Goal: Task Accomplishment & Management: Complete application form

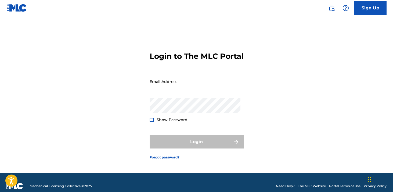
click at [160, 89] on input "Email Address" at bounding box center [194, 81] width 91 height 15
type input "[EMAIL_ADDRESS][DOMAIN_NAME]"
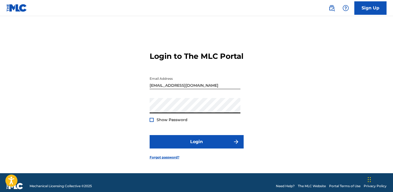
click at [150, 122] on div at bounding box center [151, 120] width 4 height 4
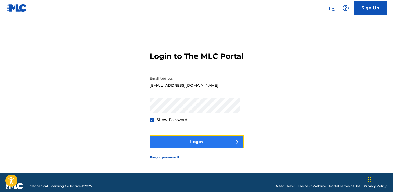
click at [162, 148] on button "Login" at bounding box center [196, 141] width 94 height 13
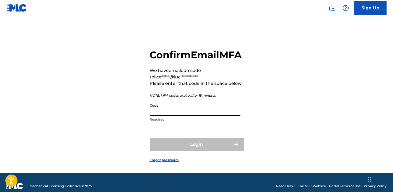
click at [179, 116] on input "Code" at bounding box center [194, 108] width 91 height 15
paste input "731659"
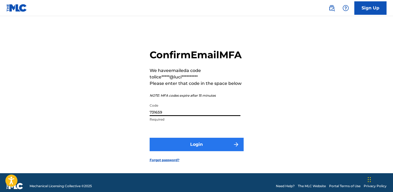
type input "731659"
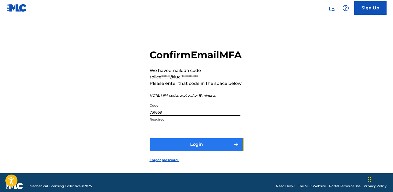
click at [186, 151] on button "Login" at bounding box center [196, 144] width 94 height 13
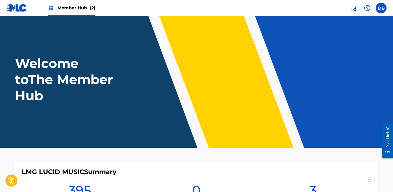
click at [50, 7] on img at bounding box center [51, 8] width 6 height 6
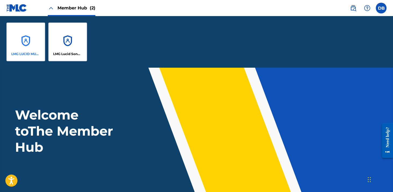
click at [36, 32] on div "LMG LUCID MUSIC" at bounding box center [25, 42] width 39 height 39
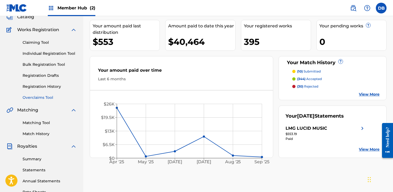
scroll to position [59, 0]
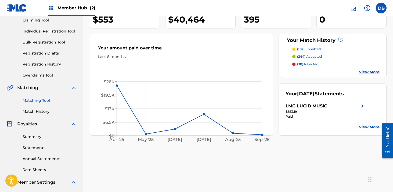
click at [45, 100] on link "Matching Tool" at bounding box center [50, 101] width 54 height 6
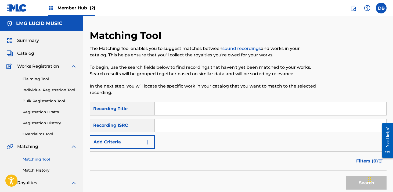
click at [163, 107] on input "Search Form" at bounding box center [270, 108] width 231 height 13
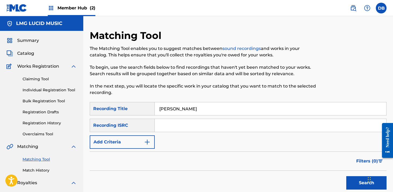
type input "[PERSON_NAME]"
click at [164, 128] on input "Search Form" at bounding box center [270, 125] width 231 height 13
paste input "TCAGL2273603"
type input "TCAGL2273603"
click at [346, 176] on button "Search" at bounding box center [366, 182] width 40 height 13
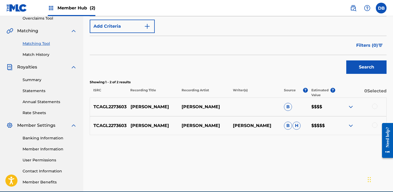
scroll to position [80, 0]
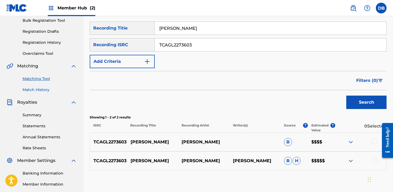
click at [42, 91] on link "Match History" at bounding box center [50, 90] width 54 height 6
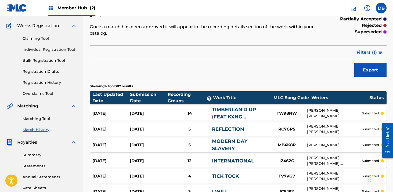
scroll to position [23, 0]
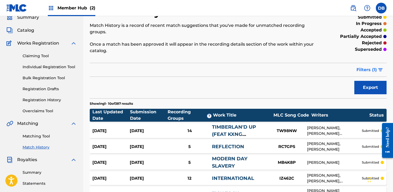
click at [378, 71] on button "Filters ( 1 )" at bounding box center [369, 69] width 33 height 13
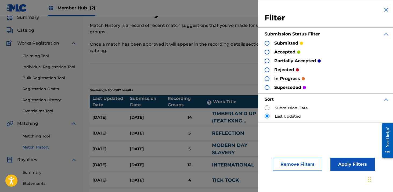
click at [267, 108] on input "radio" at bounding box center [266, 107] width 5 height 5
radio input "true"
click at [345, 160] on button "Apply Filters" at bounding box center [352, 164] width 44 height 13
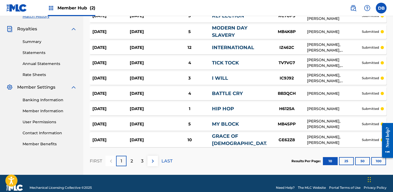
scroll to position [161, 0]
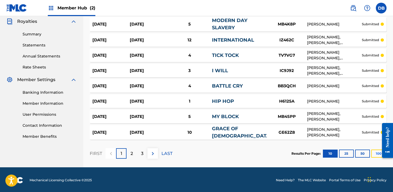
click at [377, 153] on button "100" at bounding box center [378, 153] width 15 height 8
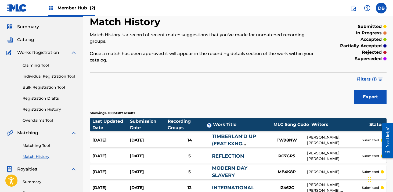
scroll to position [0, 0]
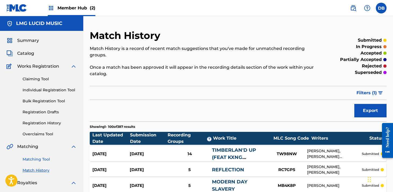
click at [46, 159] on link "Matching Tool" at bounding box center [50, 159] width 54 height 6
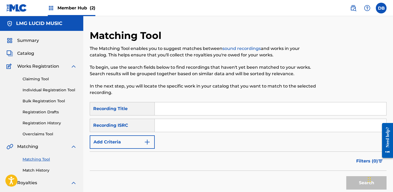
click at [164, 106] on input "Search Form" at bounding box center [270, 108] width 231 height 13
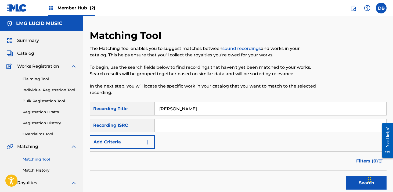
type input "[PERSON_NAME]"
click at [189, 123] on input "Search Form" at bounding box center [270, 125] width 231 height 13
paste input "TCAGL2273603"
type input "TCAGL2273603"
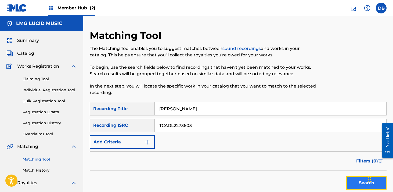
click at [356, 180] on button "Search" at bounding box center [366, 182] width 40 height 13
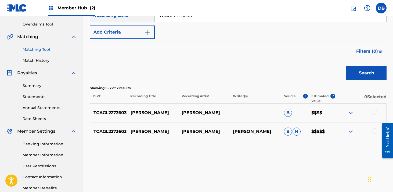
scroll to position [110, 0]
click at [374, 112] on div at bounding box center [374, 111] width 5 height 5
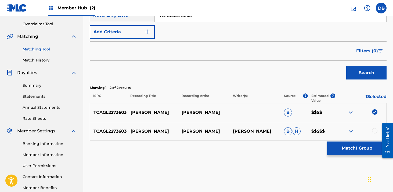
click at [373, 131] on div at bounding box center [374, 130] width 5 height 5
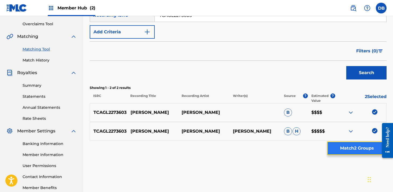
click at [339, 147] on button "Match 2 Groups" at bounding box center [356, 147] width 59 height 13
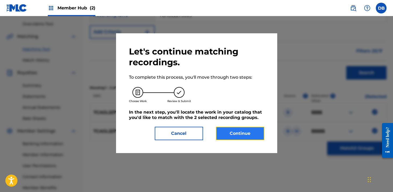
click at [240, 134] on button "Continue" at bounding box center [240, 133] width 48 height 13
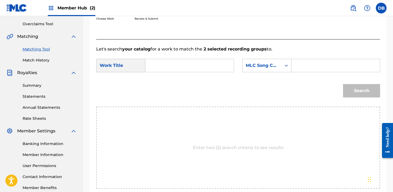
click at [165, 69] on input "Search Form" at bounding box center [189, 65] width 79 height 13
type input "[PERSON_NAME]"
click at [284, 67] on icon "Search Form" at bounding box center [285, 65] width 5 height 5
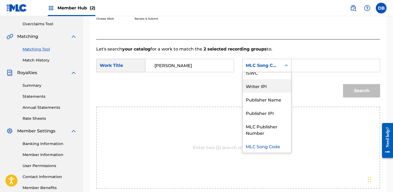
scroll to position [0, 0]
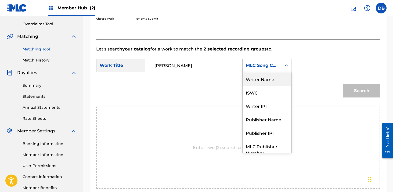
click at [269, 80] on div "Writer Name" at bounding box center [266, 78] width 49 height 13
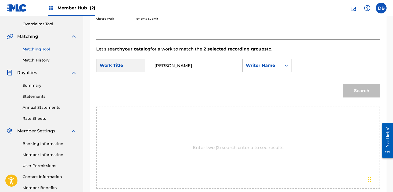
click at [306, 68] on input "Search Form" at bounding box center [335, 65] width 79 height 13
type input "green"
click at [343, 84] on button "Search" at bounding box center [361, 90] width 37 height 13
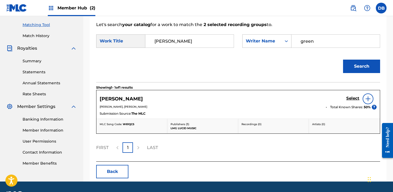
scroll to position [150, 0]
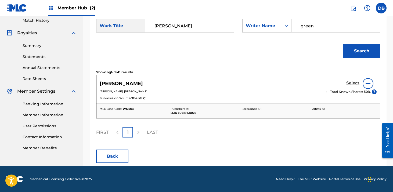
click at [349, 84] on h5 "Select" at bounding box center [352, 82] width 13 height 5
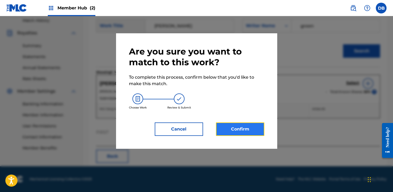
click at [252, 130] on button "Confirm" at bounding box center [240, 128] width 48 height 13
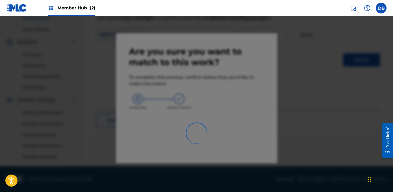
scroll to position [141, 0]
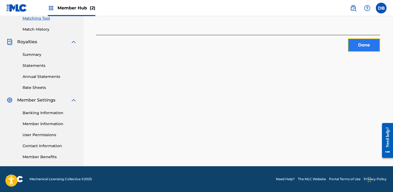
click at [355, 48] on button "Done" at bounding box center [363, 44] width 32 height 13
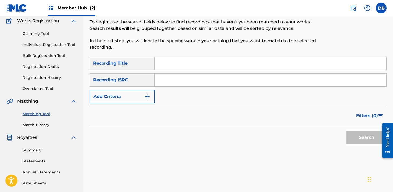
scroll to position [42, 0]
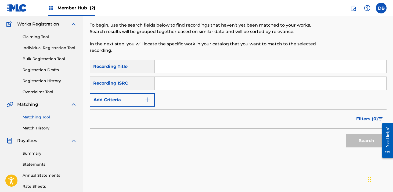
click at [173, 64] on input "Search Form" at bounding box center [270, 66] width 231 height 13
type input "Culture"
click at [164, 84] on input "Search Form" at bounding box center [270, 83] width 231 height 13
paste input "USLD91776030"
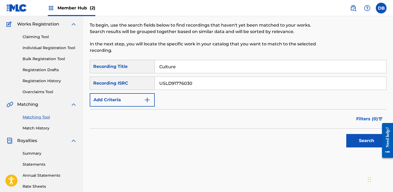
type input "USLD91776030"
click at [346, 134] on button "Search" at bounding box center [366, 140] width 40 height 13
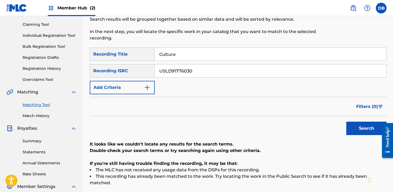
scroll to position [59, 0]
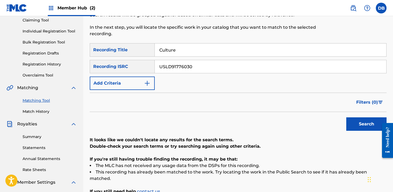
click at [192, 48] on input "Culture" at bounding box center [270, 49] width 231 height 13
click at [234, 68] on input "USLD91776030" at bounding box center [270, 66] width 231 height 13
click at [47, 65] on link "Registration History" at bounding box center [50, 64] width 54 height 6
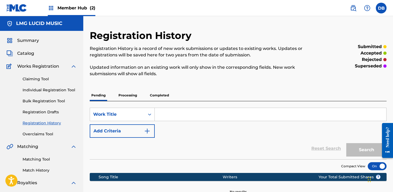
click at [156, 97] on p "Completed" at bounding box center [159, 95] width 22 height 11
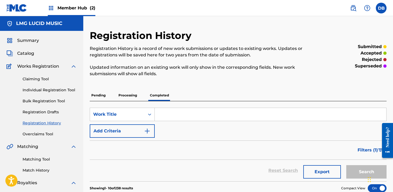
click at [133, 97] on p "Processing" at bounding box center [128, 95] width 22 height 11
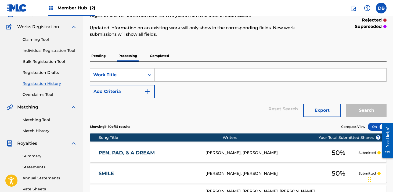
scroll to position [39, 0]
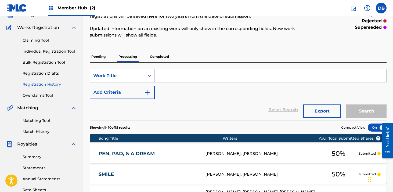
click at [152, 56] on p "Completed" at bounding box center [159, 56] width 22 height 11
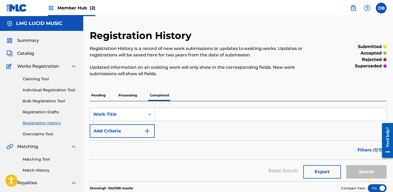
click at [175, 114] on input "Search Form" at bounding box center [270, 114] width 231 height 13
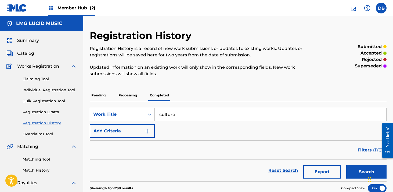
type input "culture"
click at [346, 165] on button "Search" at bounding box center [366, 171] width 40 height 13
click at [224, 114] on input "culture" at bounding box center [270, 114] width 231 height 13
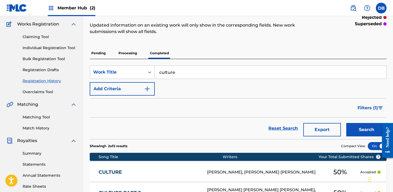
click at [227, 116] on div "Filters ( 1 )" at bounding box center [238, 107] width 296 height 19
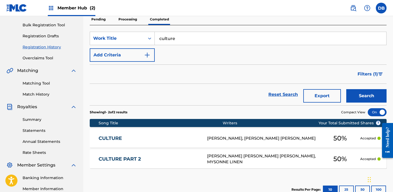
scroll to position [110, 0]
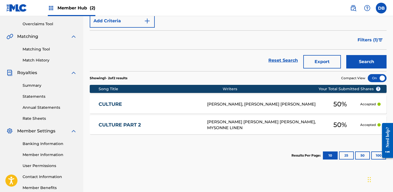
click at [278, 107] on div "[PERSON_NAME], [PERSON_NAME] [PERSON_NAME]" at bounding box center [263, 104] width 113 height 6
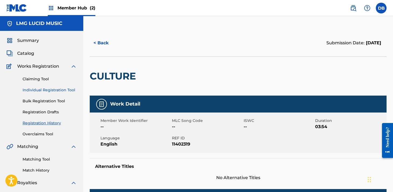
click at [57, 91] on link "Individual Registration Tool" at bounding box center [50, 90] width 54 height 6
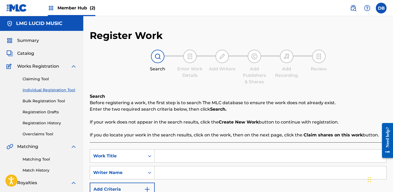
click at [173, 154] on input "Search Form" at bounding box center [270, 155] width 231 height 13
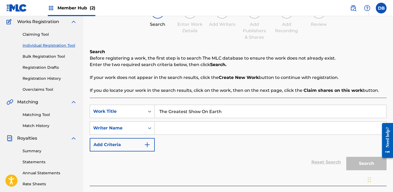
type input "The Greatest Show On Earth"
click at [167, 129] on input "Search Form" at bounding box center [270, 128] width 231 height 13
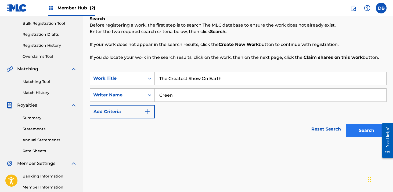
scroll to position [85, 0]
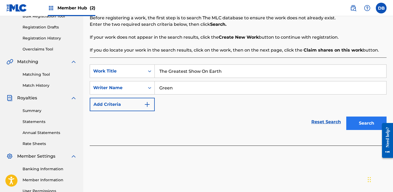
type input "Green"
click at [370, 126] on button "Search" at bounding box center [366, 122] width 40 height 13
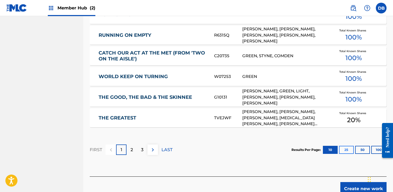
scroll to position [330, 0]
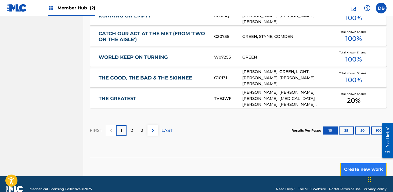
click at [345, 170] on button "Create new work" at bounding box center [363, 169] width 46 height 13
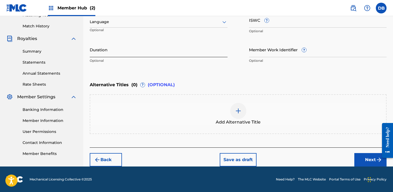
click at [143, 49] on input "Duration" at bounding box center [159, 49] width 138 height 15
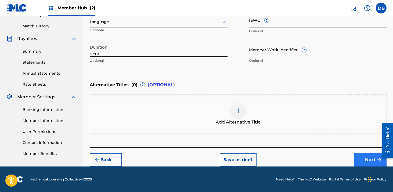
type input "03:01"
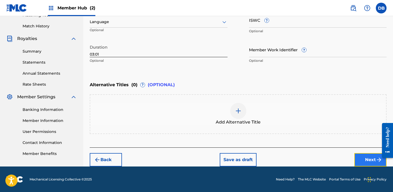
click at [363, 159] on button "Next" at bounding box center [370, 159] width 32 height 13
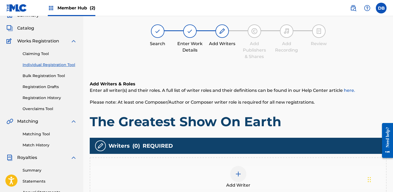
scroll to position [24, 0]
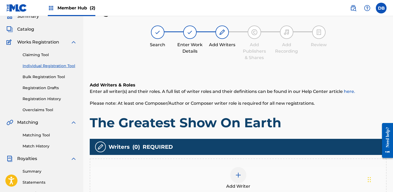
click at [236, 175] on img at bounding box center [238, 175] width 6 height 6
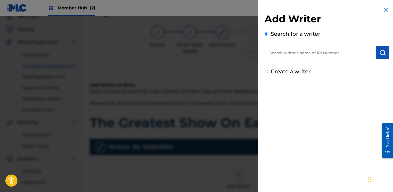
click at [294, 56] on input "text" at bounding box center [319, 52] width 111 height 13
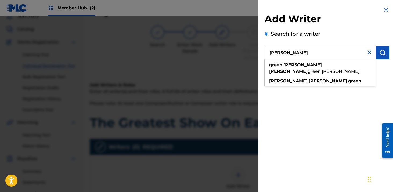
type input "[PERSON_NAME]"
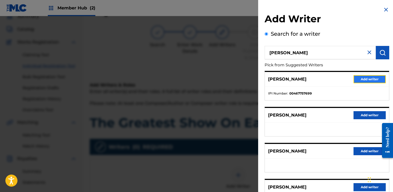
click at [363, 78] on button "Add writer" at bounding box center [369, 79] width 32 height 8
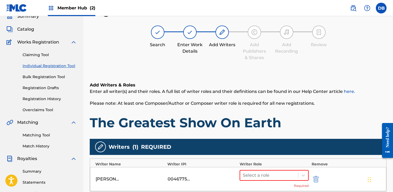
scroll to position [71, 0]
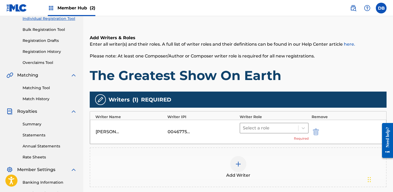
click at [264, 125] on div at bounding box center [269, 128] width 53 height 8
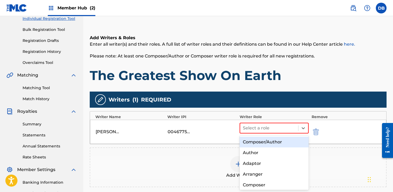
click at [263, 139] on div "Composer/Author" at bounding box center [273, 142] width 69 height 11
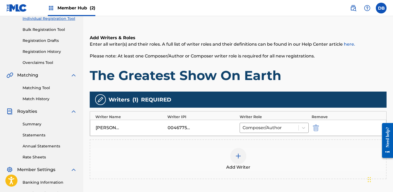
click at [240, 157] on img at bounding box center [238, 156] width 6 height 6
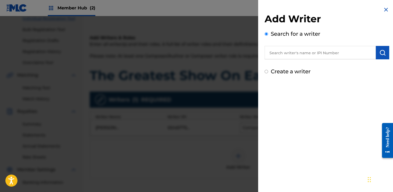
click at [285, 55] on input "text" at bounding box center [319, 52] width 111 height 13
paste input "[PERSON_NAME] [PERSON_NAME],"
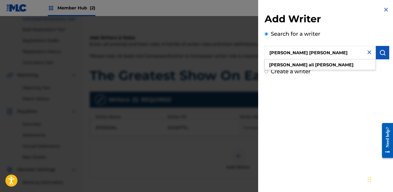
type input "[PERSON_NAME] [PERSON_NAME]"
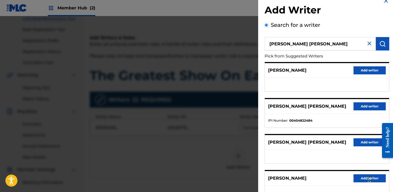
scroll to position [12, 0]
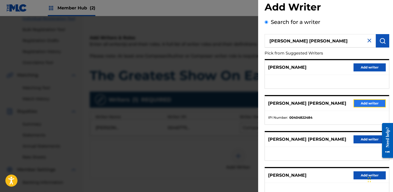
click at [362, 104] on button "Add writer" at bounding box center [369, 103] width 32 height 8
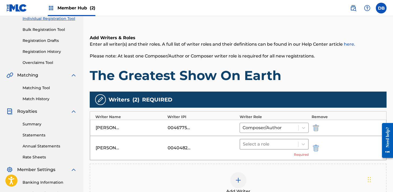
click at [254, 147] on div at bounding box center [269, 144] width 53 height 8
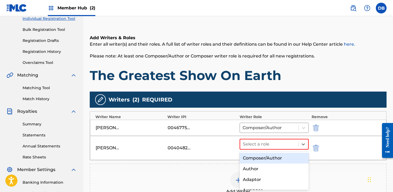
click at [255, 157] on div "Composer/Author" at bounding box center [273, 158] width 69 height 11
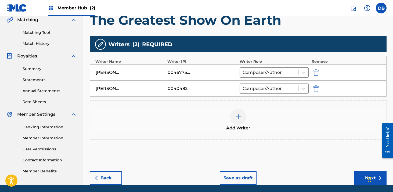
scroll to position [145, 0]
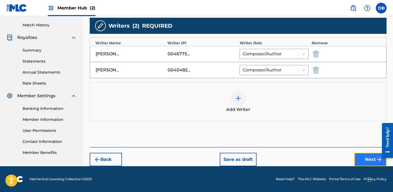
click at [368, 160] on button "Next" at bounding box center [370, 159] width 32 height 13
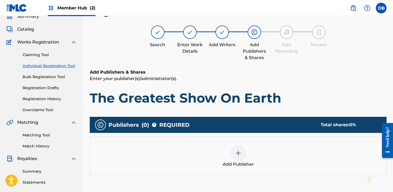
scroll to position [45, 0]
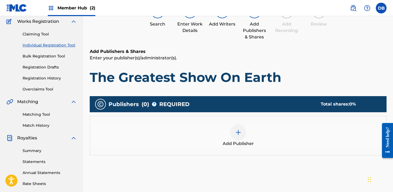
click at [237, 134] on img at bounding box center [238, 132] width 6 height 6
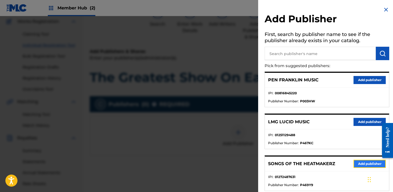
click at [357, 163] on button "Add publisher" at bounding box center [369, 164] width 32 height 8
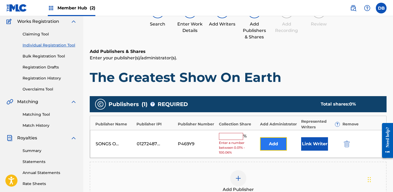
click at [268, 144] on button "Add" at bounding box center [273, 143] width 27 height 13
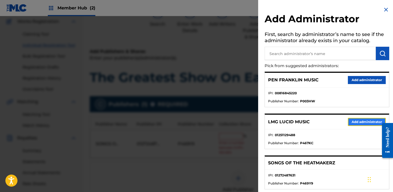
click at [354, 121] on button "Add administrator" at bounding box center [366, 122] width 38 height 8
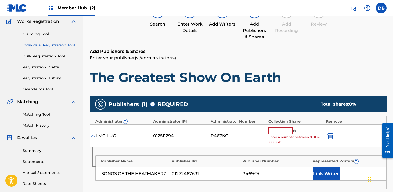
click at [280, 129] on input "text" at bounding box center [280, 130] width 24 height 7
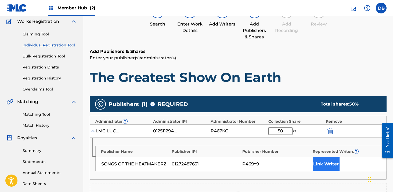
type input "50"
click at [324, 166] on button "Link Writer" at bounding box center [325, 163] width 27 height 13
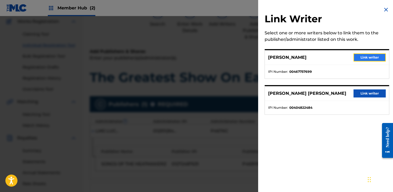
click at [365, 53] on button "Link writer" at bounding box center [369, 57] width 32 height 8
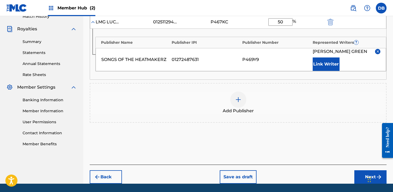
scroll to position [171, 0]
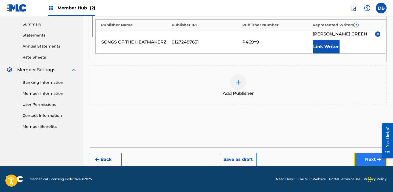
click at [366, 159] on button "Next" at bounding box center [370, 159] width 32 height 13
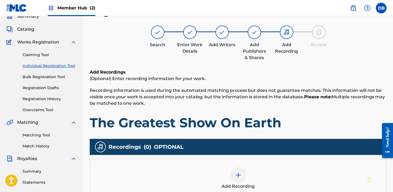
scroll to position [60, 0]
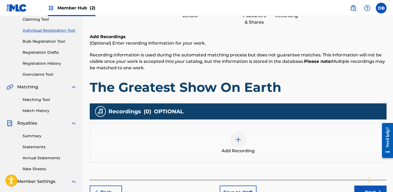
click at [240, 141] on img at bounding box center [238, 139] width 6 height 6
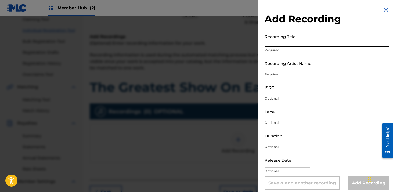
click at [274, 45] on input "Recording Title" at bounding box center [326, 38] width 125 height 15
type input "The Greatest Show On Earth"
click at [282, 68] on input "Recording Artist Name" at bounding box center [326, 63] width 125 height 15
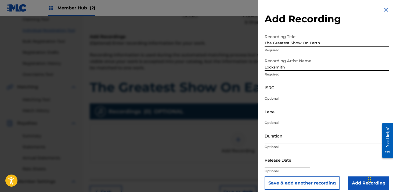
type input "Locksmith, The Heatmakerz"
click at [303, 86] on input "ISRC" at bounding box center [326, 87] width 125 height 15
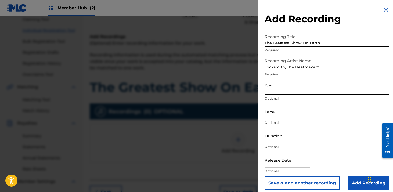
paste input "[PERSON_NAME] [PERSON_NAME],"
type input "[PERSON_NAME] [PERSON_NAME],"
click at [279, 93] on input "ISRC" at bounding box center [326, 87] width 125 height 15
paste input "USLD91776028"
type input "USLD91776028"
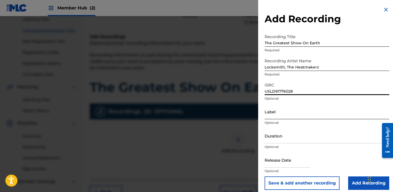
click at [277, 112] on input "Label" at bounding box center [326, 111] width 125 height 15
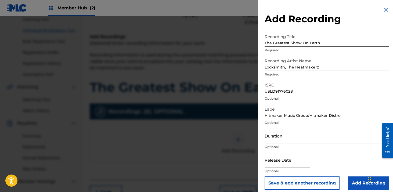
click at [319, 119] on div "Label Hitmaker Music Group/Hitmaker Distro Optional" at bounding box center [326, 116] width 125 height 24
click at [337, 115] on input "Hitmaker Music Group/Hitmaker Distro" at bounding box center [326, 111] width 125 height 15
drag, startPoint x: 346, startPoint y: 115, endPoint x: 257, endPoint y: 115, distance: 88.8
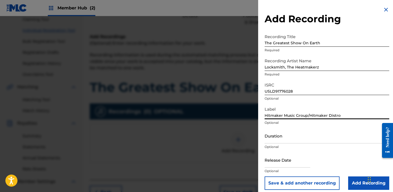
click at [258, 115] on div "Add Recording Recording Title The Greatest Show On Earth Required Recording Art…" at bounding box center [326, 98] width 137 height 196
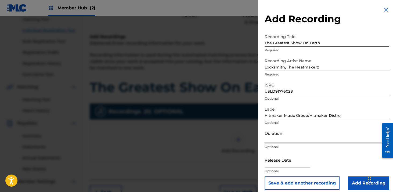
click at [277, 138] on input "Duration" at bounding box center [326, 135] width 125 height 15
click at [273, 117] on input "Hitmaker Music Group/Hitmaker Distro" at bounding box center [326, 111] width 125 height 15
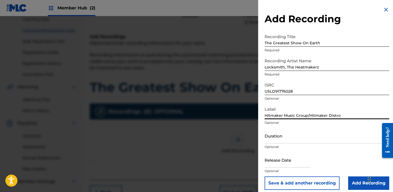
click at [273, 117] on input "Hitmaker Music Group/Hitmaker Distro" at bounding box center [326, 111] width 125 height 15
type input "Landmark Entertainment"
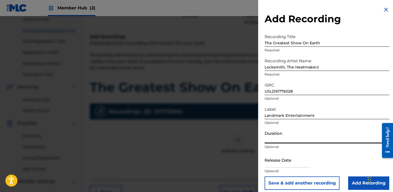
click at [281, 139] on input "Duration" at bounding box center [326, 135] width 125 height 15
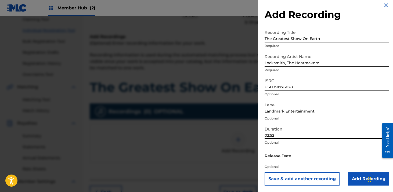
type input "02:52"
click at [293, 153] on input "text" at bounding box center [287, 155] width 46 height 15
select select "8"
select select "2025"
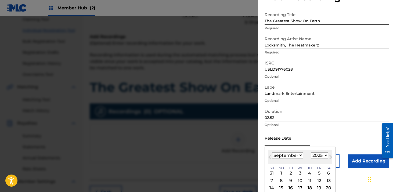
scroll to position [47, 0]
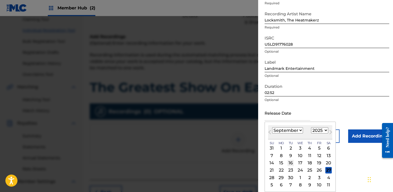
click at [290, 164] on div "16" at bounding box center [290, 163] width 6 height 6
type input "[DATE]"
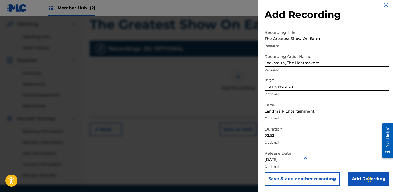
scroll to position [125, 0]
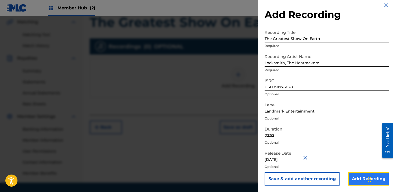
click at [362, 182] on input "Add Recording" at bounding box center [368, 178] width 41 height 13
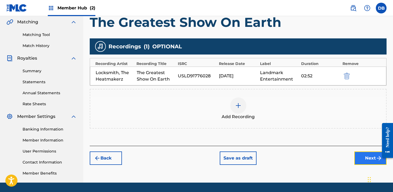
click at [366, 159] on button "Next" at bounding box center [370, 157] width 32 height 13
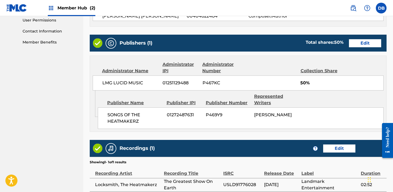
scroll to position [260, 0]
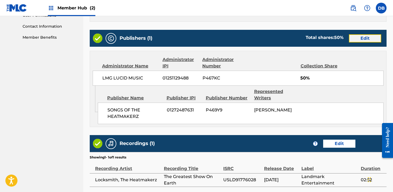
click at [363, 37] on button "Edit" at bounding box center [365, 38] width 32 height 8
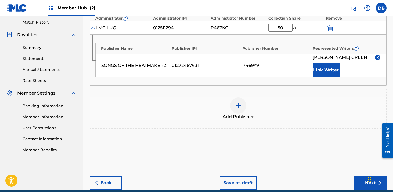
scroll to position [110, 0]
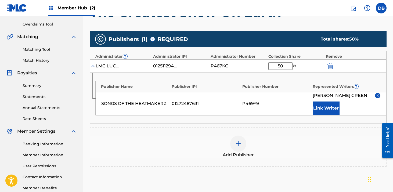
click at [283, 67] on input "50" at bounding box center [280, 66] width 24 height 8
type input "5"
type input "25"
click at [239, 144] on img at bounding box center [238, 143] width 6 height 6
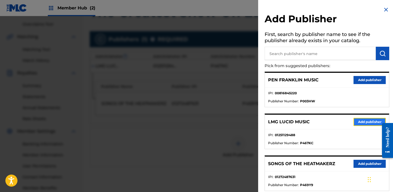
click at [360, 121] on button "Add publisher" at bounding box center [369, 122] width 32 height 8
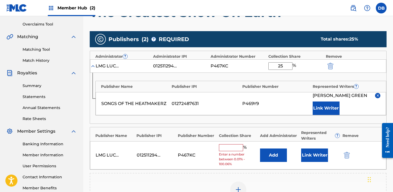
click at [235, 149] on input "text" at bounding box center [231, 147] width 24 height 7
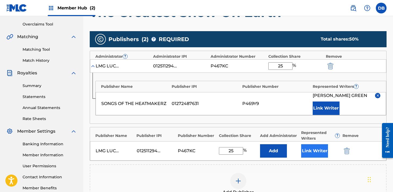
type input "25"
click at [313, 152] on button "Link Writer" at bounding box center [314, 150] width 27 height 13
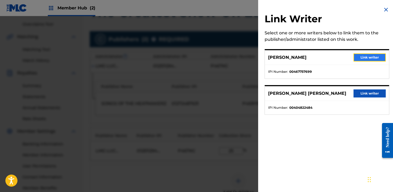
click at [358, 56] on button "Link writer" at bounding box center [369, 57] width 32 height 8
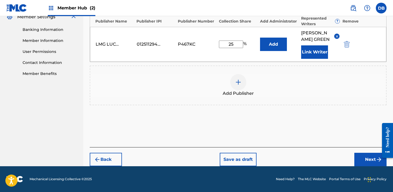
scroll to position [230, 0]
click at [366, 156] on button "Next" at bounding box center [370, 159] width 32 height 13
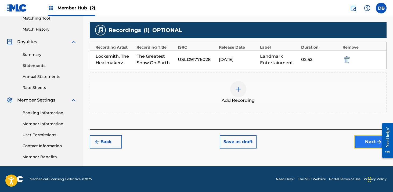
click at [361, 141] on button "Next" at bounding box center [370, 141] width 32 height 13
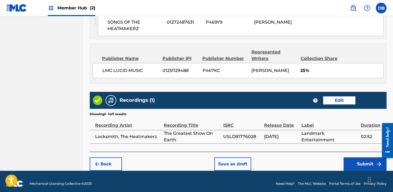
scroll to position [358, 0]
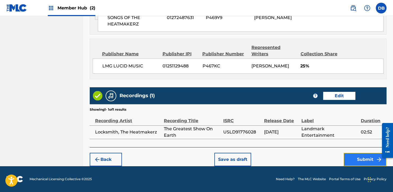
click at [360, 159] on button "Submit" at bounding box center [364, 159] width 43 height 13
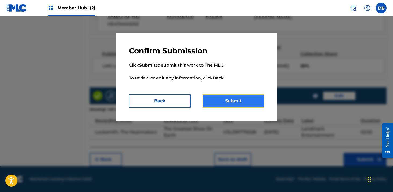
click at [243, 104] on button "Submit" at bounding box center [233, 100] width 62 height 13
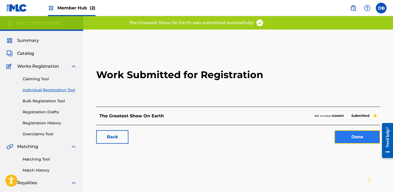
click at [353, 136] on link "Done" at bounding box center [357, 136] width 46 height 13
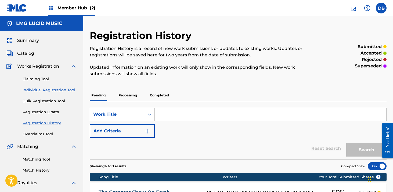
click at [63, 90] on link "Individual Registration Tool" at bounding box center [50, 90] width 54 height 6
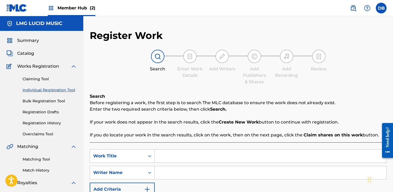
click at [169, 154] on input "Search Form" at bounding box center [270, 155] width 231 height 13
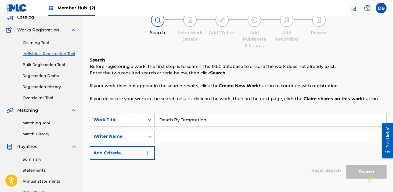
scroll to position [43, 0]
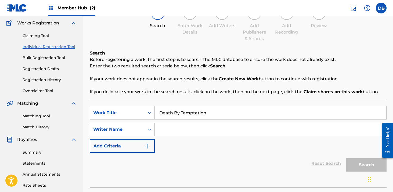
type input "Death By Temptation"
click at [186, 135] on input "Search Form" at bounding box center [270, 129] width 231 height 13
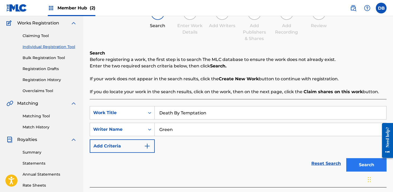
type input "Green"
click at [365, 167] on button "Search" at bounding box center [366, 164] width 40 height 13
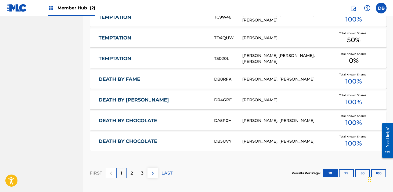
scroll to position [305, 0]
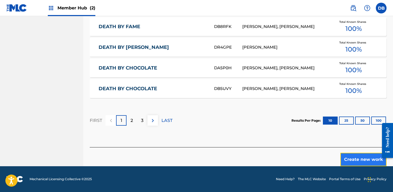
click at [360, 160] on button "Create new work" at bounding box center [363, 159] width 46 height 13
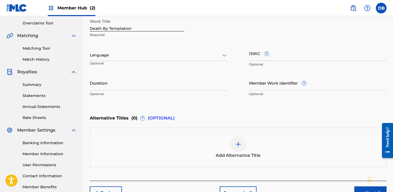
scroll to position [94, 0]
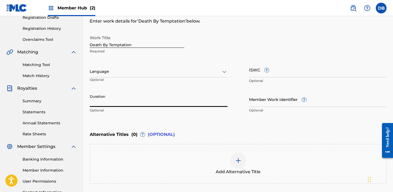
click at [139, 98] on input "Duration" at bounding box center [159, 98] width 138 height 15
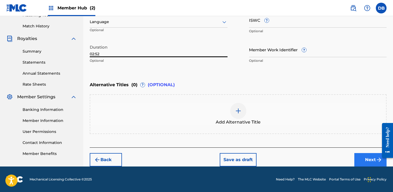
type input "02:52"
click at [360, 157] on button "Next" at bounding box center [370, 159] width 32 height 13
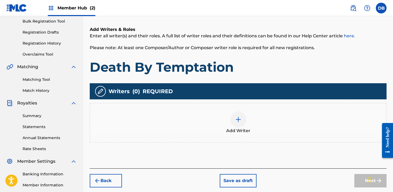
scroll to position [96, 0]
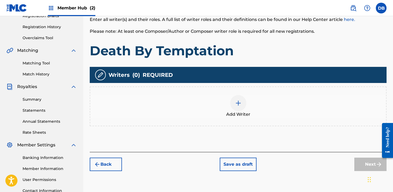
click at [237, 103] on img at bounding box center [238, 103] width 6 height 6
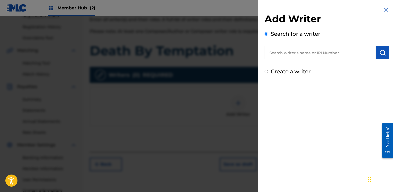
click at [292, 53] on input "text" at bounding box center [319, 52] width 111 height 13
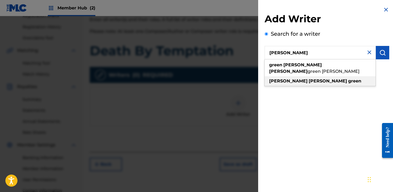
click at [334, 76] on div "[PERSON_NAME]" at bounding box center [319, 81] width 111 height 10
type input "[PERSON_NAME]"
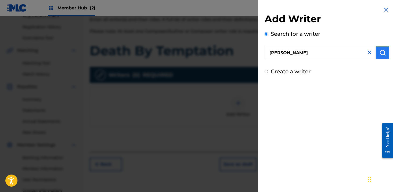
click at [382, 52] on img "submit" at bounding box center [382, 52] width 6 height 6
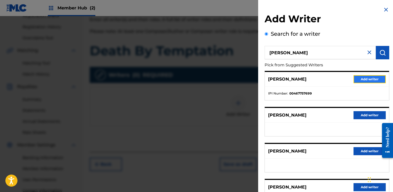
click at [367, 80] on button "Add writer" at bounding box center [369, 79] width 32 height 8
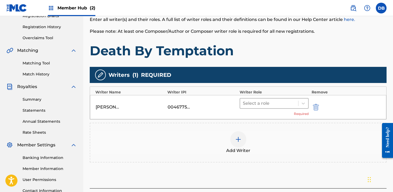
click at [276, 104] on div at bounding box center [269, 104] width 53 height 8
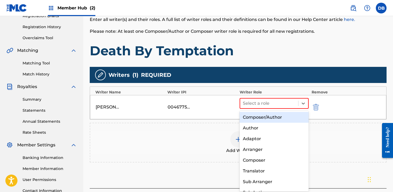
click at [272, 117] on div "Composer/Author" at bounding box center [273, 117] width 69 height 11
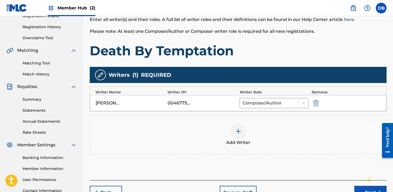
click at [235, 136] on div at bounding box center [238, 131] width 16 height 16
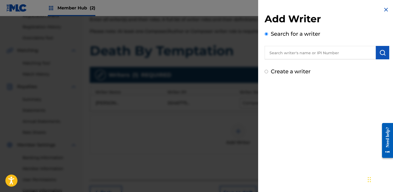
click at [296, 52] on input "text" at bounding box center [319, 52] width 111 height 13
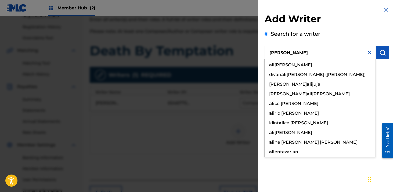
drag, startPoint x: 284, startPoint y: 52, endPoint x: 252, endPoint y: 52, distance: 31.4
click at [254, 52] on div "Add Writer Search for a writer [PERSON_NAME] [PERSON_NAME] divan ali sha [PERSO…" at bounding box center [196, 104] width 393 height 176
paste input "[PERSON_NAME] [PERSON_NAME],"
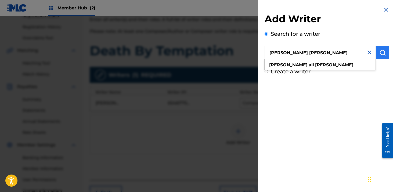
type input "[PERSON_NAME] [PERSON_NAME]"
click at [383, 50] on img "submit" at bounding box center [382, 52] width 6 height 6
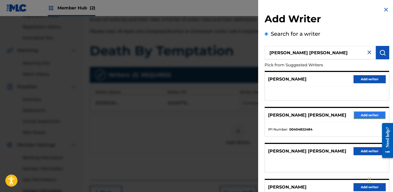
click at [362, 115] on button "Add writer" at bounding box center [369, 115] width 32 height 8
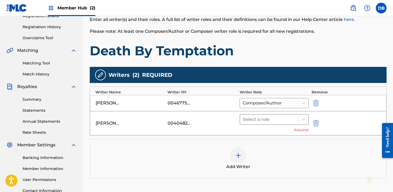
click at [273, 119] on div at bounding box center [269, 120] width 53 height 8
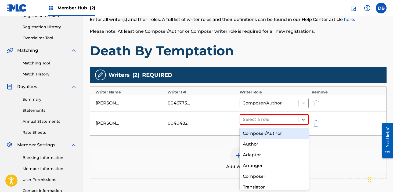
click at [269, 133] on div "Composer/Author" at bounding box center [273, 133] width 69 height 11
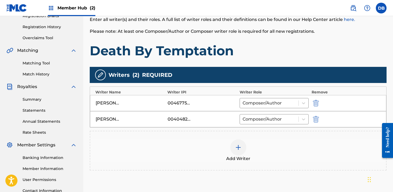
scroll to position [145, 0]
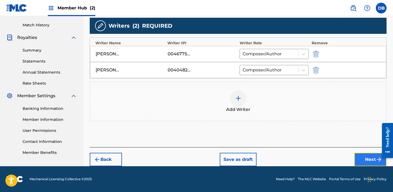
click at [363, 159] on button "Next" at bounding box center [370, 159] width 32 height 13
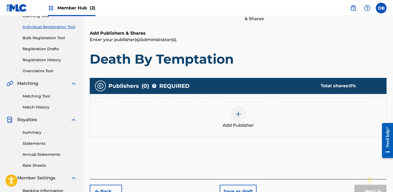
scroll to position [77, 0]
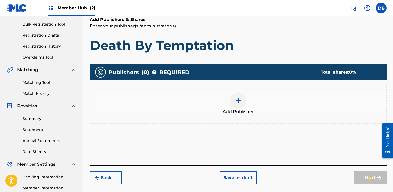
click at [241, 98] on div at bounding box center [238, 100] width 16 height 16
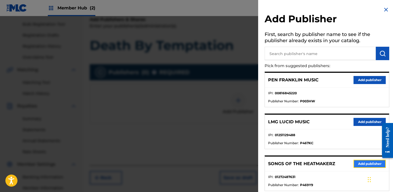
click at [356, 164] on button "Add publisher" at bounding box center [369, 164] width 32 height 8
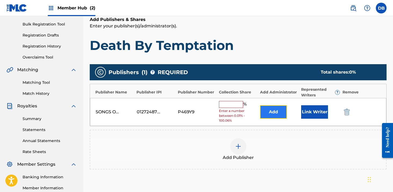
click at [280, 112] on button "Add" at bounding box center [273, 111] width 27 height 13
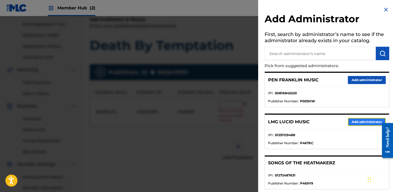
click at [356, 124] on button "Add administrator" at bounding box center [366, 122] width 38 height 8
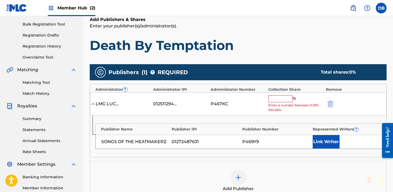
click at [286, 100] on input "text" at bounding box center [280, 98] width 24 height 7
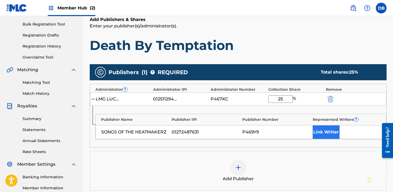
type input "25"
click at [328, 135] on button "Link Writer" at bounding box center [325, 131] width 27 height 13
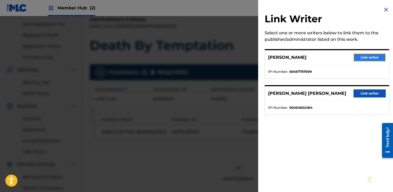
click at [354, 58] on button "Link writer" at bounding box center [369, 57] width 32 height 8
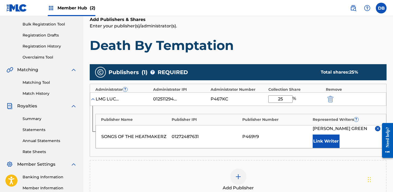
scroll to position [101, 0]
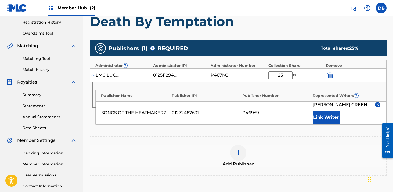
click at [240, 149] on div at bounding box center [238, 153] width 16 height 16
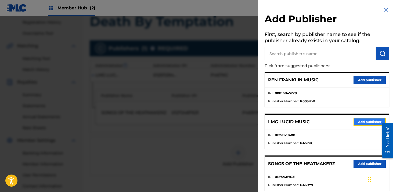
click at [364, 124] on button "Add publisher" at bounding box center [369, 122] width 32 height 8
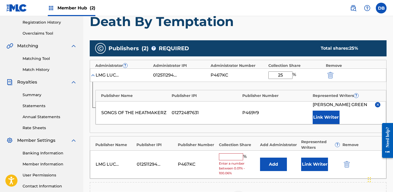
click at [241, 157] on input "text" at bounding box center [231, 156] width 24 height 7
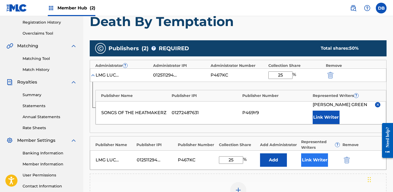
type input "25"
click at [322, 164] on button "Link Writer" at bounding box center [314, 159] width 27 height 13
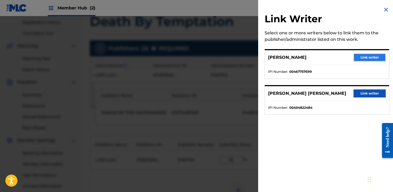
click at [362, 57] on button "Link writer" at bounding box center [369, 57] width 32 height 8
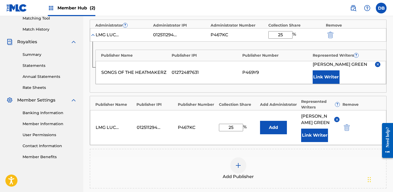
scroll to position [142, 0]
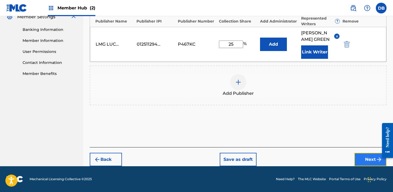
click at [362, 160] on button "Next" at bounding box center [370, 159] width 32 height 13
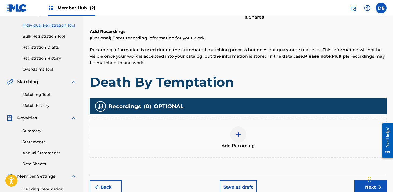
scroll to position [83, 0]
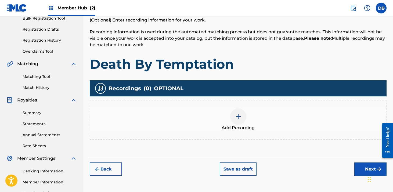
click at [241, 113] on div at bounding box center [238, 116] width 16 height 16
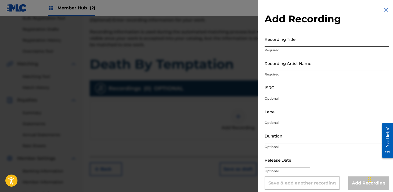
click at [275, 41] on input "Recording Title" at bounding box center [326, 38] width 125 height 15
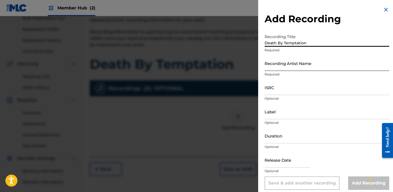
type input "Death By Temptation"
click at [281, 63] on input "Recording Artist Name" at bounding box center [326, 63] width 125 height 15
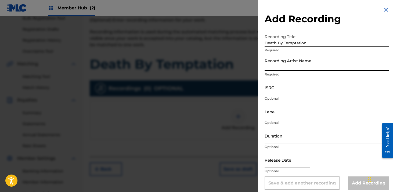
type input "Locksmith, The Heatmakerz"
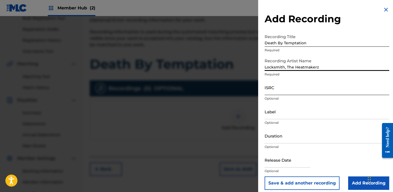
click at [289, 91] on input "ISRC" at bounding box center [326, 87] width 125 height 15
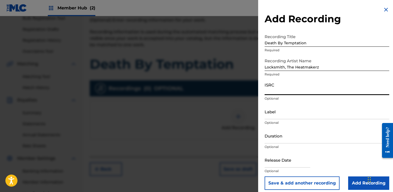
paste input "USLD91776029"
type input "USLD91776029"
click at [280, 113] on input "Label" at bounding box center [326, 111] width 125 height 15
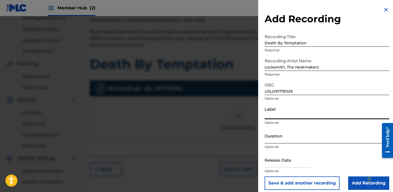
type input "Landmark Entertainment"
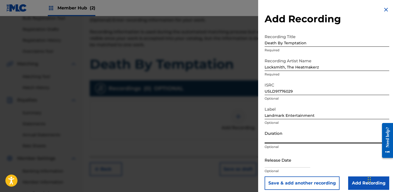
click at [273, 136] on input "Duration" at bounding box center [326, 135] width 125 height 15
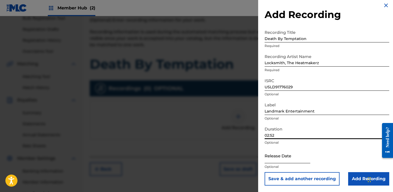
type input "02:52"
click at [288, 156] on input "text" at bounding box center [287, 155] width 46 height 15
select select "8"
select select "2025"
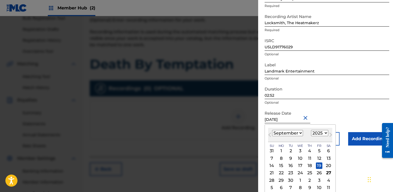
scroll to position [47, 0]
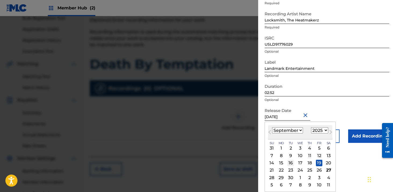
click at [291, 164] on div "16" at bounding box center [290, 163] width 6 height 6
type input "[DATE]"
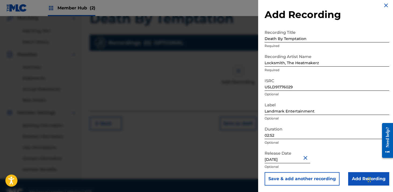
scroll to position [141, 0]
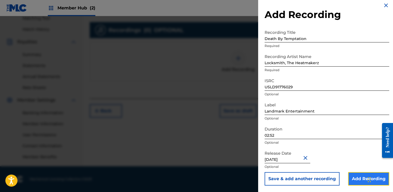
click at [354, 175] on input "Add Recording" at bounding box center [368, 178] width 41 height 13
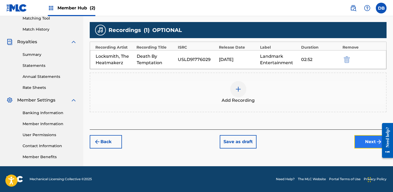
click at [364, 140] on button "Next" at bounding box center [370, 141] width 32 height 13
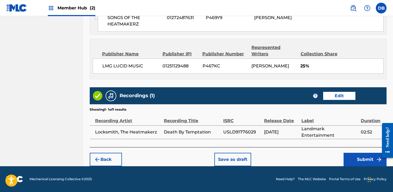
scroll to position [358, 0]
click at [357, 160] on button "Submit" at bounding box center [364, 159] width 43 height 13
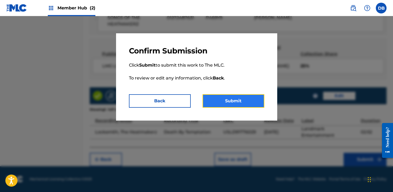
click at [252, 103] on button "Submit" at bounding box center [233, 100] width 62 height 13
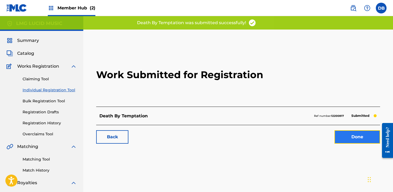
click at [346, 136] on link "Done" at bounding box center [357, 136] width 46 height 13
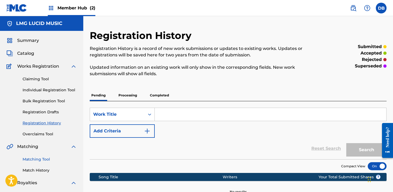
click at [45, 161] on link "Matching Tool" at bounding box center [50, 159] width 54 height 6
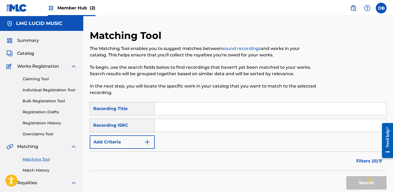
click at [178, 107] on input "Search Form" at bounding box center [270, 108] width 231 height 13
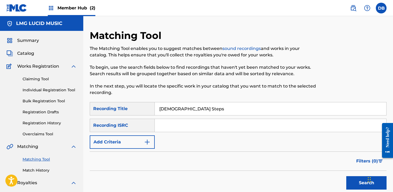
type input "[DEMOGRAPHIC_DATA] Steps"
click at [164, 124] on input "Search Form" at bounding box center [270, 125] width 231 height 13
paste input "CH7811114895"
type input "CH7811114895"
click at [346, 176] on button "Search" at bounding box center [366, 182] width 40 height 13
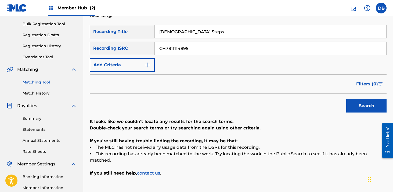
scroll to position [38, 0]
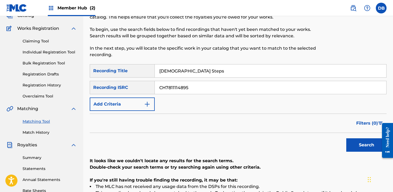
drag, startPoint x: 194, startPoint y: 71, endPoint x: 181, endPoint y: 71, distance: 12.6
click at [181, 71] on input "[DEMOGRAPHIC_DATA] Steps" at bounding box center [270, 70] width 231 height 13
type input "[DEMOGRAPHIC_DATA]"
click at [346, 138] on button "Search" at bounding box center [366, 144] width 40 height 13
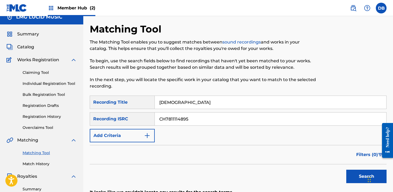
scroll to position [0, 0]
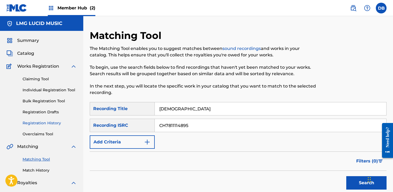
click at [52, 122] on link "Registration History" at bounding box center [50, 123] width 54 height 6
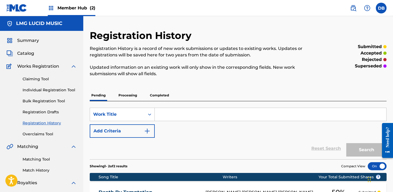
click at [183, 115] on input "Search Form" at bounding box center [270, 114] width 231 height 13
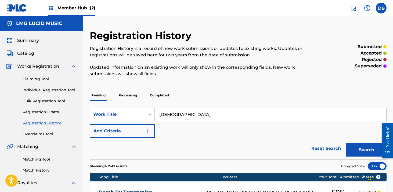
type input "[DEMOGRAPHIC_DATA]"
click at [346, 143] on button "Search" at bounding box center [366, 149] width 40 height 13
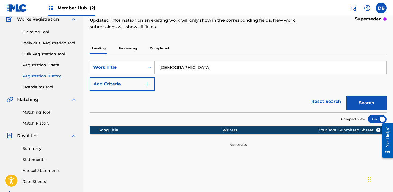
scroll to position [23, 0]
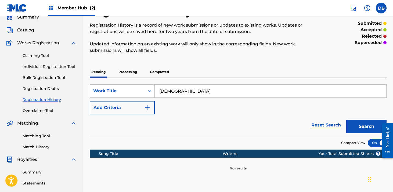
click at [162, 77] on p "Completed" at bounding box center [159, 71] width 22 height 11
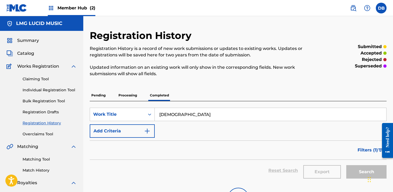
click at [162, 75] on p "Updated information on an existing work will only show in the corresponding fie…" at bounding box center [204, 70] width 228 height 13
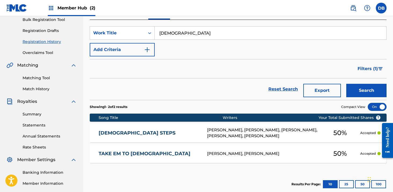
scroll to position [92, 0]
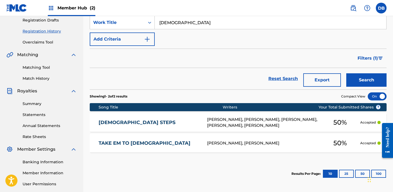
click at [249, 124] on div "[PERSON_NAME], [PERSON_NAME], [PERSON_NAME], [PERSON_NAME], [PERSON_NAME]" at bounding box center [263, 122] width 113 height 12
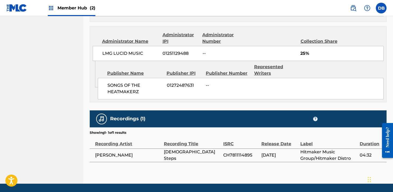
scroll to position [333, 0]
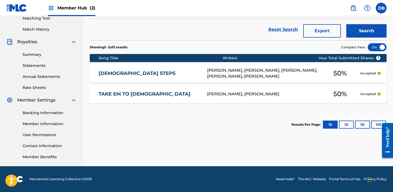
scroll to position [92, 0]
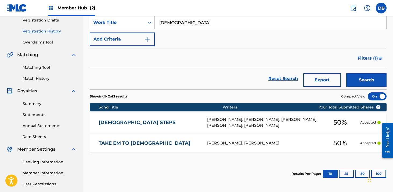
click at [139, 140] on link "TAKE EM TO [DEMOGRAPHIC_DATA]" at bounding box center [148, 143] width 101 height 6
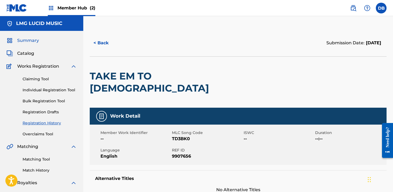
click at [32, 42] on span "Summary" at bounding box center [28, 40] width 22 height 6
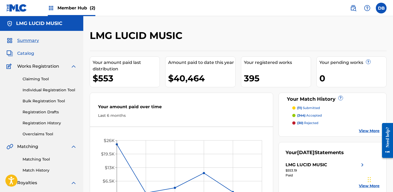
click at [31, 54] on span "Catalog" at bounding box center [25, 53] width 17 height 6
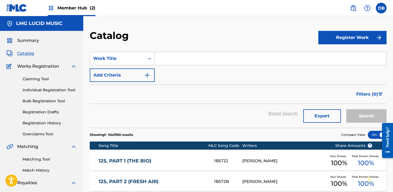
click at [179, 59] on input "Search Form" at bounding box center [270, 58] width 231 height 13
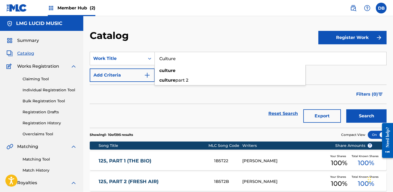
click at [346, 109] on button "Search" at bounding box center [366, 115] width 40 height 13
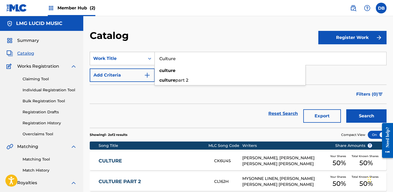
drag, startPoint x: 184, startPoint y: 60, endPoint x: 141, endPoint y: 60, distance: 42.9
click at [141, 60] on div "SearchWithCriteriadc5229c2-0326-4f23-a949-067ca3987510 Work Title Culture cultu…" at bounding box center [238, 58] width 296 height 13
type input "v"
click at [346, 109] on button "Search" at bounding box center [366, 115] width 40 height 13
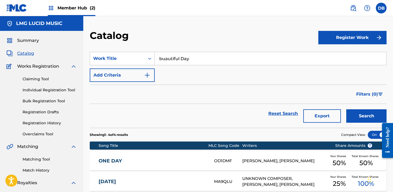
click at [166, 60] on input "buautiful Day" at bounding box center [270, 58] width 231 height 13
type input "beautiful Day"
click at [346, 109] on button "Search" at bounding box center [366, 115] width 40 height 13
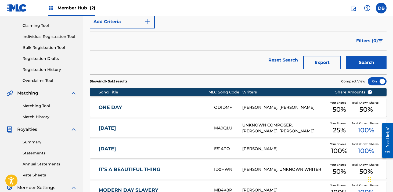
scroll to position [8, 0]
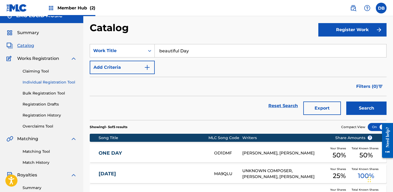
click at [53, 81] on link "Individual Registration Tool" at bounding box center [50, 82] width 54 height 6
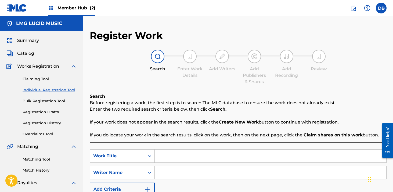
click at [161, 157] on input "Search Form" at bounding box center [270, 155] width 231 height 13
type input "Beautiful Day (Feat [PERSON_NAME])"
drag, startPoint x: 247, startPoint y: 184, endPoint x: 252, endPoint y: 204, distance: 20.2
click at [252, 192] on html "Accessibility Screen-Reader Guide, Feedback, and Issue Reporting | New window 0…" at bounding box center [196, 96] width 393 height 192
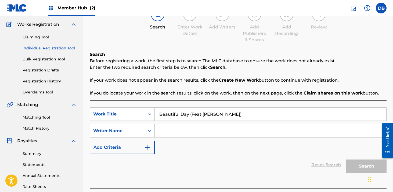
click at [171, 132] on input "Search Form" at bounding box center [270, 130] width 231 height 13
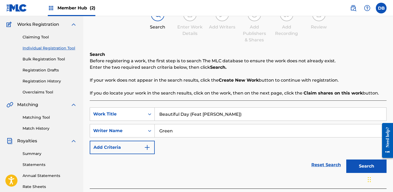
type input "Green"
click at [346, 159] on button "Search" at bounding box center [366, 165] width 40 height 13
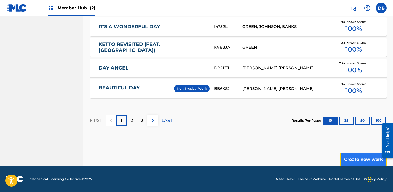
click at [354, 166] on button "Create new work" at bounding box center [363, 159] width 46 height 13
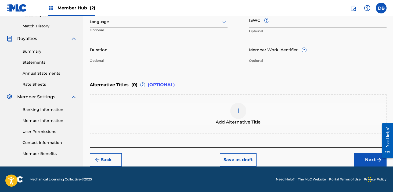
click at [136, 51] on input "Duration" at bounding box center [159, 49] width 138 height 15
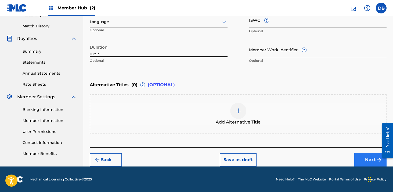
type input "02:53"
click at [359, 157] on button "Next" at bounding box center [370, 159] width 32 height 13
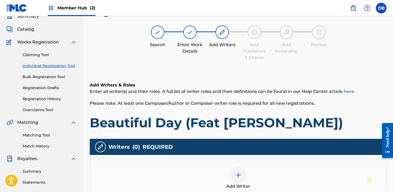
scroll to position [52, 0]
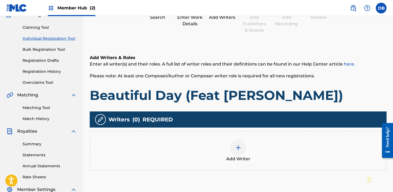
click at [238, 148] on img at bounding box center [238, 147] width 6 height 6
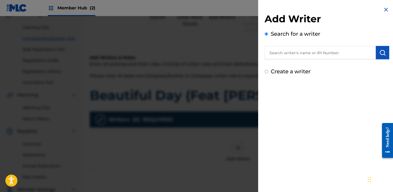
click at [289, 54] on input "text" at bounding box center [319, 52] width 111 height 13
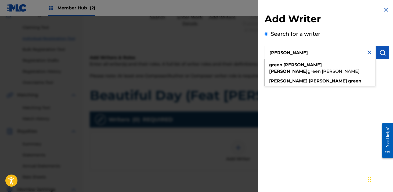
type input "[PERSON_NAME]"
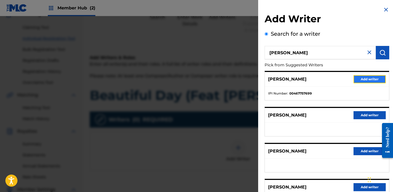
click at [360, 77] on button "Add writer" at bounding box center [369, 79] width 32 height 8
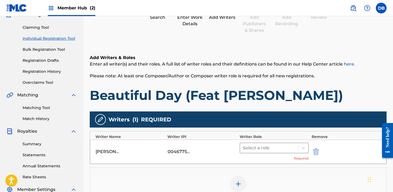
click at [277, 144] on div at bounding box center [269, 148] width 53 height 8
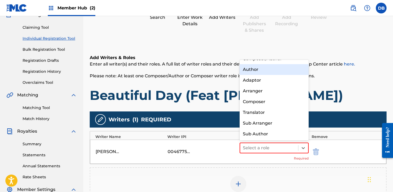
scroll to position [0, 0]
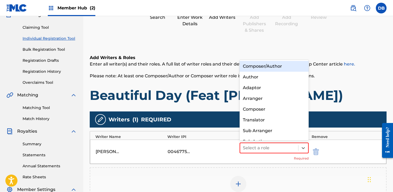
click at [262, 69] on div "Composer/Author" at bounding box center [273, 66] width 69 height 11
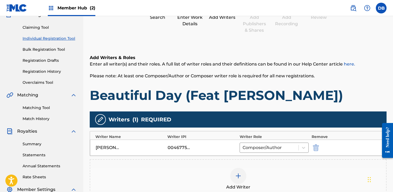
click at [234, 175] on div at bounding box center [238, 176] width 16 height 16
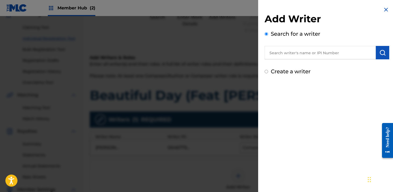
click at [288, 54] on input "text" at bounding box center [319, 52] width 111 height 13
click at [284, 55] on input "text" at bounding box center [319, 52] width 111 height 13
paste input "[PERSON_NAME] [PERSON_NAME],"
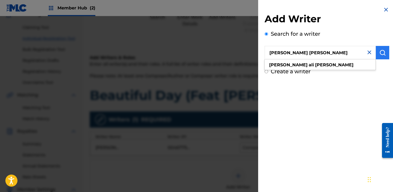
type input "[PERSON_NAME] [PERSON_NAME]"
click at [380, 56] on button "submit" at bounding box center [381, 52] width 13 height 13
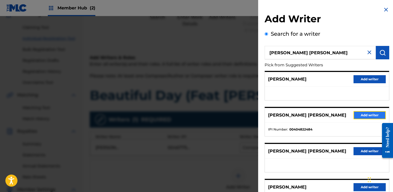
click at [357, 113] on button "Add writer" at bounding box center [369, 115] width 32 height 8
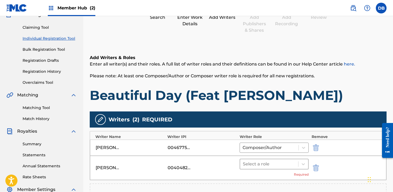
click at [258, 167] on div at bounding box center [269, 164] width 53 height 8
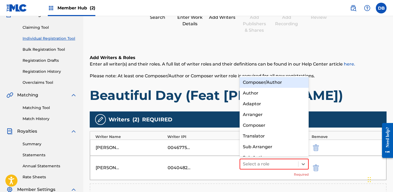
click at [259, 83] on div "Composer/Author" at bounding box center [273, 82] width 69 height 11
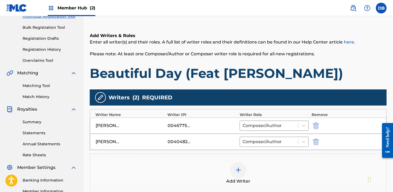
scroll to position [97, 0]
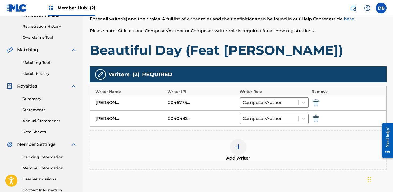
click at [237, 149] on img at bounding box center [238, 147] width 6 height 6
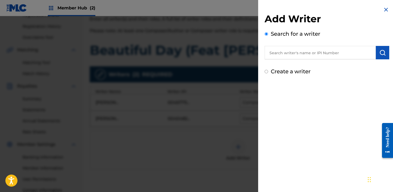
click at [279, 50] on input "text" at bounding box center [319, 52] width 111 height 13
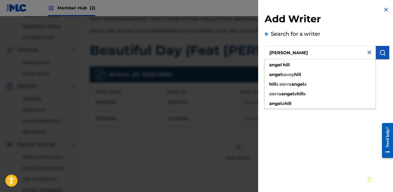
type input "[PERSON_NAME]"
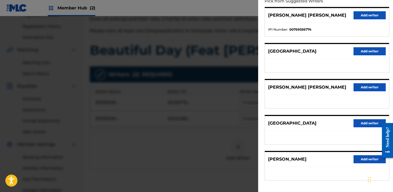
scroll to position [86, 0]
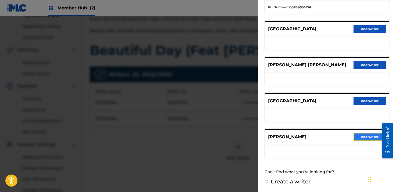
click at [362, 137] on button "Add writer" at bounding box center [369, 137] width 32 height 8
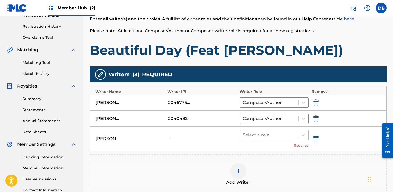
click at [254, 137] on div at bounding box center [269, 135] width 53 height 8
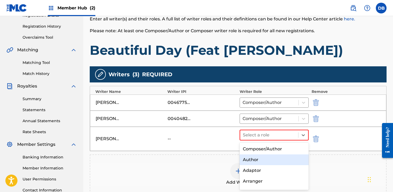
click at [258, 158] on div "Author" at bounding box center [273, 159] width 69 height 11
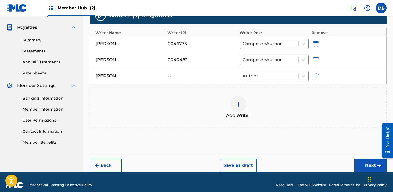
scroll to position [161, 0]
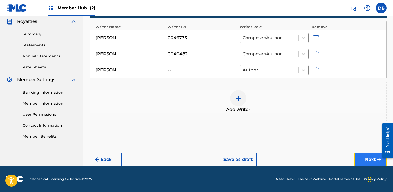
click at [363, 159] on button "Next" at bounding box center [370, 159] width 32 height 13
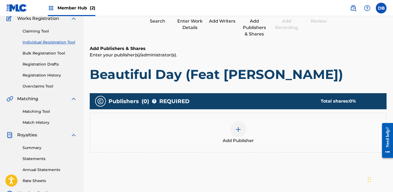
scroll to position [86, 0]
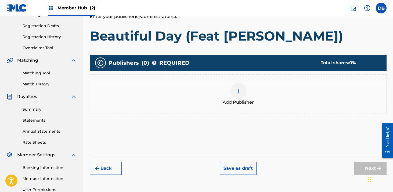
click at [237, 91] on img at bounding box center [238, 91] width 6 height 6
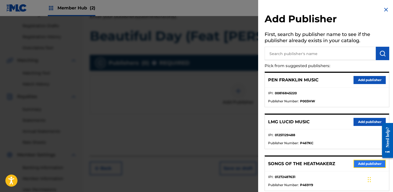
click at [365, 164] on button "Add publisher" at bounding box center [369, 164] width 32 height 8
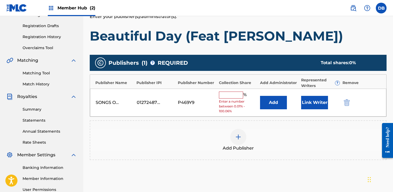
click at [229, 98] on div "% Enter a number between 0.01% - 100.06%" at bounding box center [238, 102] width 38 height 22
click at [229, 98] on input "text" at bounding box center [231, 94] width 24 height 7
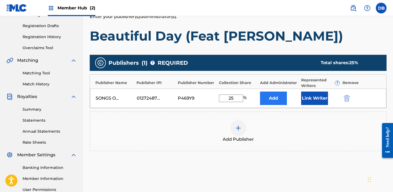
type input "25"
click at [277, 102] on button "Add" at bounding box center [273, 97] width 27 height 13
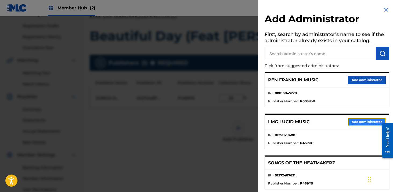
click at [351, 121] on button "Add administrator" at bounding box center [366, 122] width 38 height 8
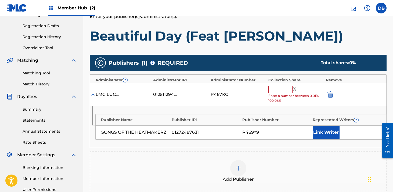
click at [284, 87] on input "text" at bounding box center [280, 89] width 24 height 7
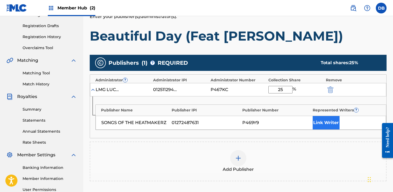
type input "25"
click at [326, 118] on button "Link Writer" at bounding box center [325, 122] width 27 height 13
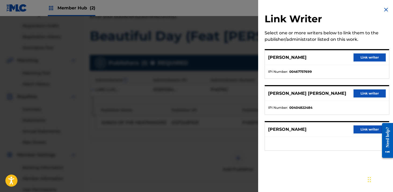
click at [360, 53] on div "[PERSON_NAME] Link writer" at bounding box center [327, 57] width 124 height 15
click at [360, 57] on button "Link writer" at bounding box center [369, 57] width 32 height 8
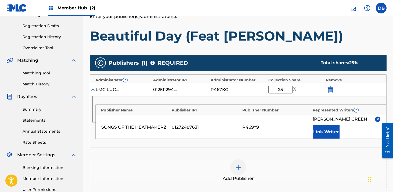
click at [238, 169] on img at bounding box center [238, 167] width 6 height 6
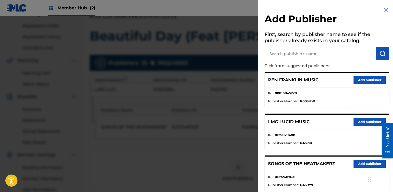
click at [348, 124] on div "LMG LUCID MUSIC Add publisher" at bounding box center [327, 122] width 124 height 15
click at [365, 123] on button "Add publisher" at bounding box center [369, 122] width 32 height 8
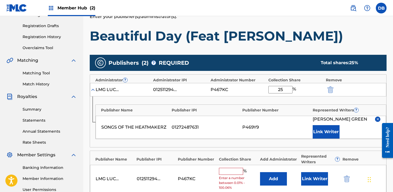
scroll to position [153, 0]
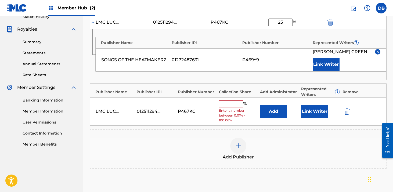
click at [230, 107] on input "text" at bounding box center [231, 103] width 24 height 7
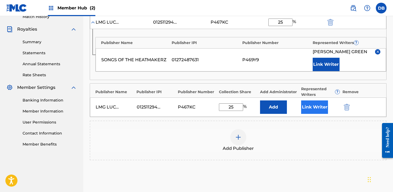
type input "25"
click at [310, 108] on button "Link Writer" at bounding box center [314, 106] width 27 height 13
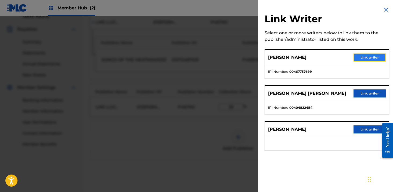
click at [354, 58] on button "Link writer" at bounding box center [369, 57] width 32 height 8
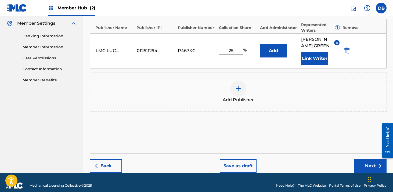
scroll to position [230, 0]
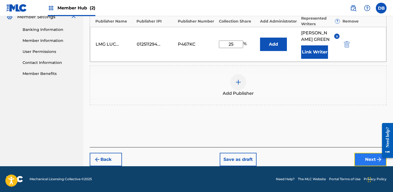
click at [367, 157] on button "Next" at bounding box center [370, 159] width 32 height 13
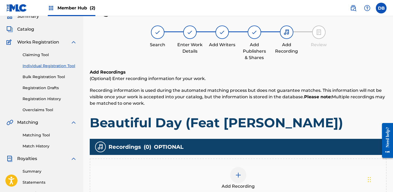
scroll to position [68, 0]
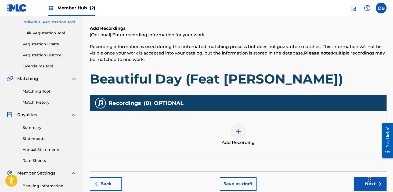
click at [241, 134] on div at bounding box center [238, 131] width 16 height 16
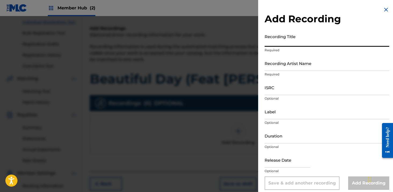
click at [279, 42] on input "Recording Title" at bounding box center [326, 38] width 125 height 15
type input "Beautiful Day (Feat [PERSON_NAME])"
click at [305, 64] on input "Recording Artist Name" at bounding box center [326, 63] width 125 height 15
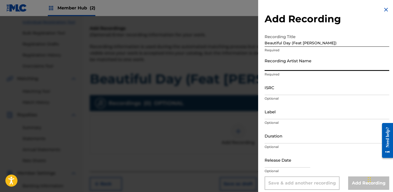
type input "Locksmith, The Heatmakerz"
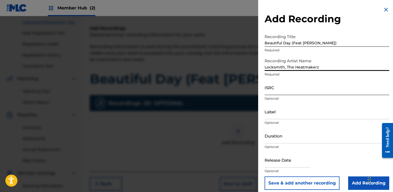
click at [274, 90] on input "ISRC" at bounding box center [326, 87] width 125 height 15
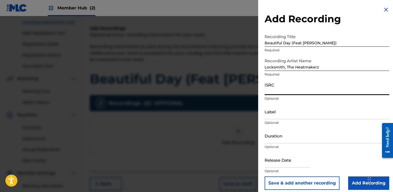
paste input "USLD91776031"
type input "USLD91776031"
click at [290, 111] on input "Label" at bounding box center [326, 111] width 125 height 15
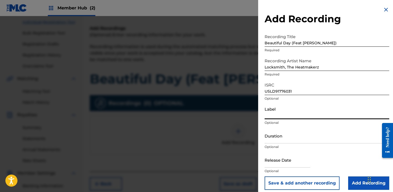
type input "Landmark Entertainment"
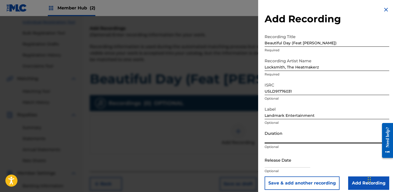
click at [298, 139] on input "Duration" at bounding box center [326, 135] width 125 height 15
type input "02:53"
click at [303, 164] on input "text" at bounding box center [287, 159] width 46 height 15
select select "8"
select select "2025"
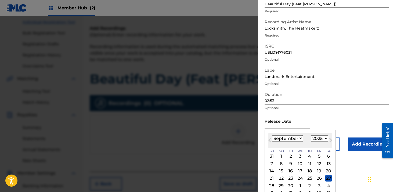
scroll to position [47, 0]
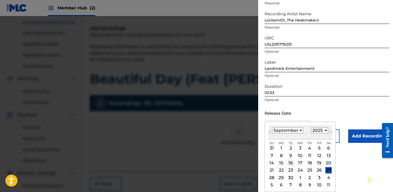
click at [290, 162] on div "16" at bounding box center [290, 163] width 6 height 6
type input "[DATE]"
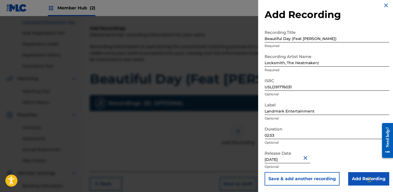
scroll to position [4, 0]
select select "8"
select select "2025"
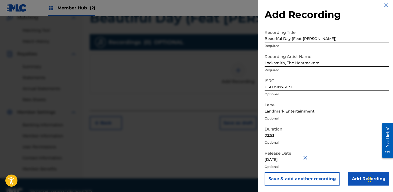
scroll to position [141, 0]
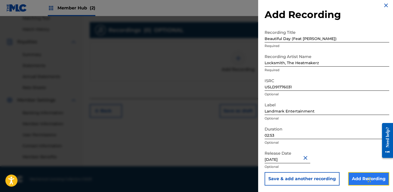
click at [363, 178] on input "Add Recording" at bounding box center [368, 178] width 41 height 13
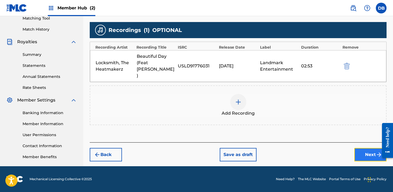
click at [363, 148] on button "Next" at bounding box center [370, 154] width 32 height 13
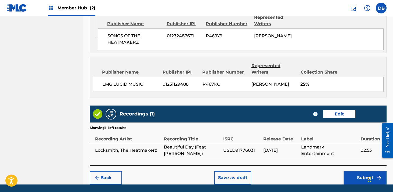
scroll to position [365, 0]
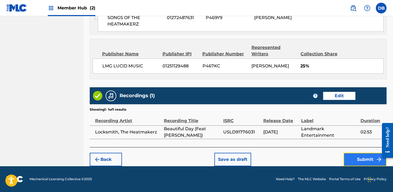
click at [354, 158] on button "Submit" at bounding box center [364, 159] width 43 height 13
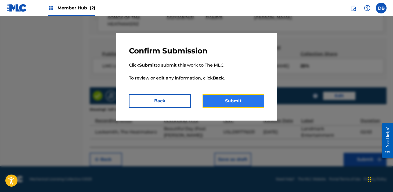
click at [248, 105] on button "Submit" at bounding box center [233, 100] width 62 height 13
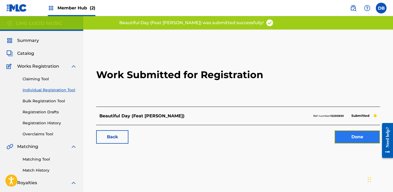
click at [351, 139] on link "Done" at bounding box center [357, 136] width 46 height 13
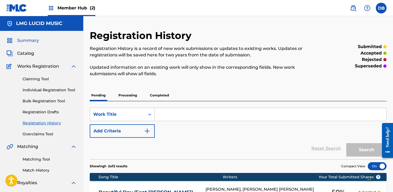
click at [32, 43] on span "Summary" at bounding box center [28, 40] width 22 height 6
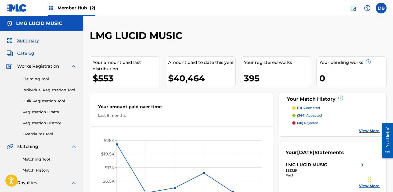
click at [27, 56] on span "Catalog" at bounding box center [25, 53] width 17 height 6
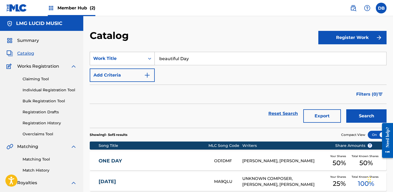
drag, startPoint x: 213, startPoint y: 56, endPoint x: 129, endPoint y: 57, distance: 84.5
click at [130, 57] on div "SearchWithCriteriadc5229c2-0326-4f23-a949-067ca3987510 Work Title beautiful Day" at bounding box center [238, 58] width 296 height 13
type input "cons & Pros"
click at [346, 109] on button "Search" at bounding box center [366, 115] width 40 height 13
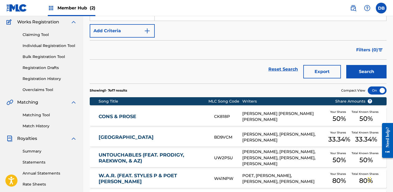
scroll to position [45, 0]
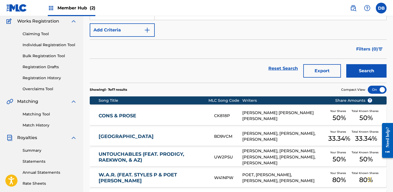
click at [293, 121] on div "[PERSON_NAME] [PERSON_NAME] [PERSON_NAME]" at bounding box center [284, 116] width 85 height 12
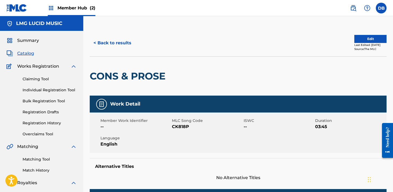
click at [28, 53] on span "Catalog" at bounding box center [25, 53] width 17 height 6
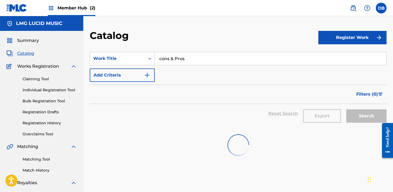
click at [28, 53] on span "Catalog" at bounding box center [25, 53] width 17 height 6
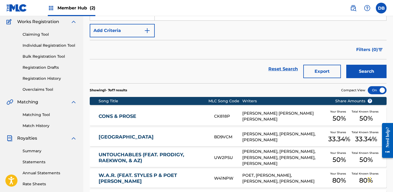
scroll to position [68, 0]
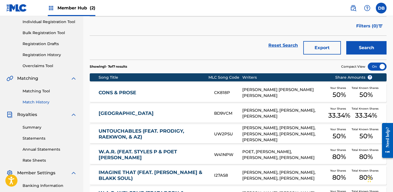
click at [36, 102] on link "Match History" at bounding box center [50, 102] width 54 height 6
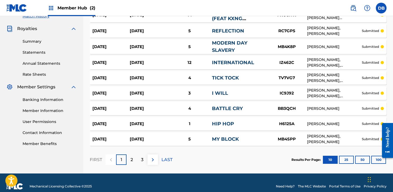
scroll to position [161, 0]
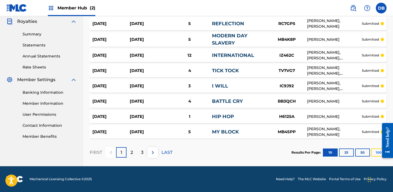
click at [375, 153] on button "100" at bounding box center [378, 152] width 15 height 8
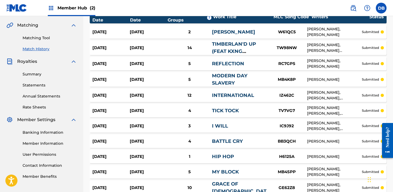
scroll to position [0, 0]
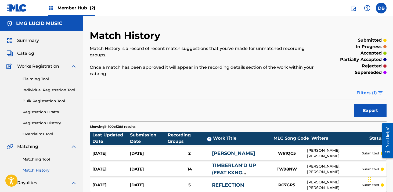
click at [371, 93] on span "Filters ( 1 )" at bounding box center [366, 93] width 20 height 6
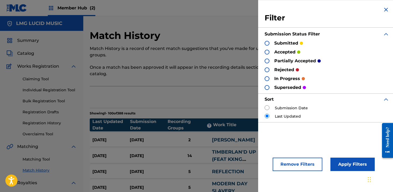
click at [267, 71] on div at bounding box center [266, 69] width 5 height 5
click at [346, 159] on button "Apply Filters" at bounding box center [352, 164] width 44 height 13
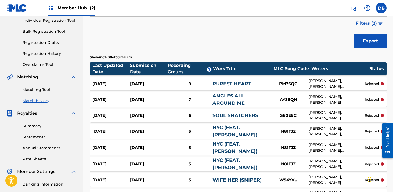
scroll to position [71, 0]
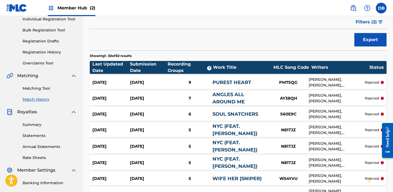
click at [294, 93] on div "[DATE] [DATE] 7 ANGLES ALL AROUND [GEOGRAPHIC_DATA] AY38QH [PERSON_NAME], [PERS…" at bounding box center [238, 98] width 296 height 14
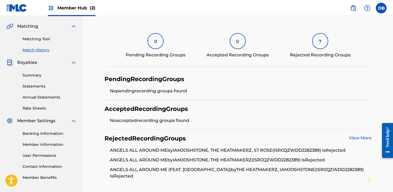
scroll to position [152, 0]
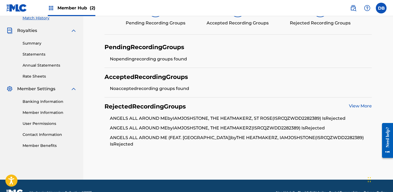
click at [237, 128] on li "ANGELS ALL AROUND ME by [PERSON_NAME], THE HEATMAKERZ (ISRC QZWDD2282389 ) Is R…" at bounding box center [241, 130] width 262 height 10
click at [366, 105] on link "View More" at bounding box center [360, 105] width 23 height 5
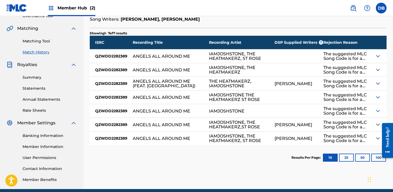
scroll to position [141, 0]
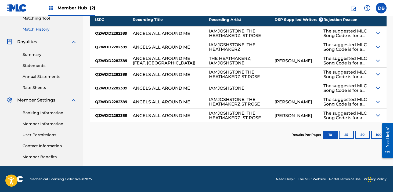
click at [312, 115] on div "[PERSON_NAME]" at bounding box center [298, 115] width 49 height 13
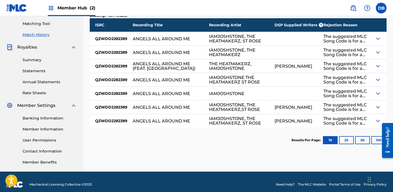
scroll to position [132, 0]
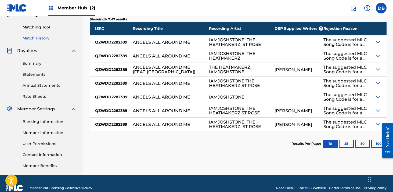
click at [376, 72] on img at bounding box center [377, 69] width 6 height 6
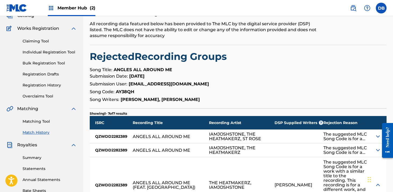
scroll to position [0, 0]
